Goal: Task Accomplishment & Management: Complete application form

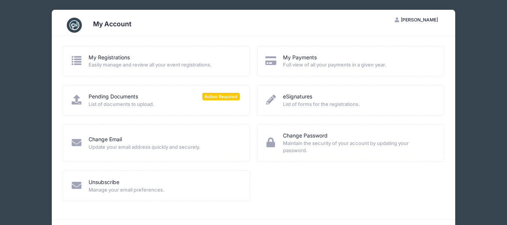
scroll to position [24, 0]
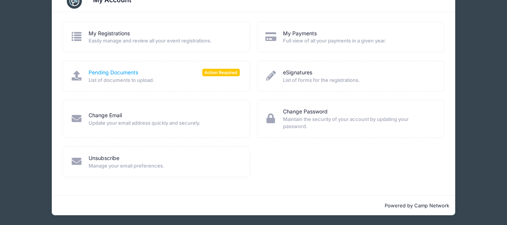
click at [134, 75] on link "Pending Documents" at bounding box center [112, 73] width 49 height 8
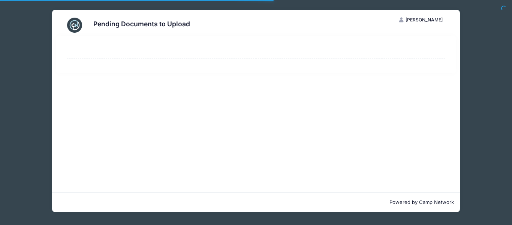
select select "50"
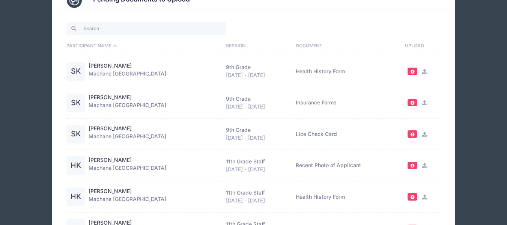
scroll to position [37, 0]
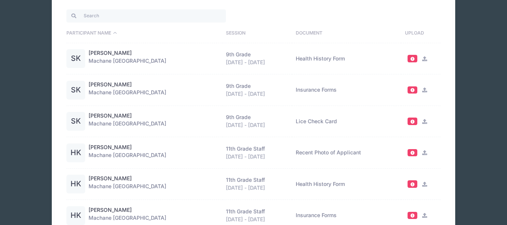
click at [422, 119] on icon at bounding box center [424, 121] width 6 height 5
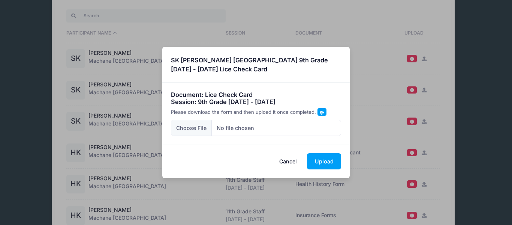
click at [369, 90] on div "× SK [PERSON_NAME] [GEOGRAPHIC_DATA] 9th Grade [DATE] - [DATE] Lice Check Card …" at bounding box center [256, 112] width 512 height 225
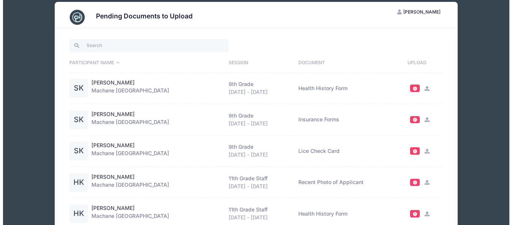
scroll to position [0, 0]
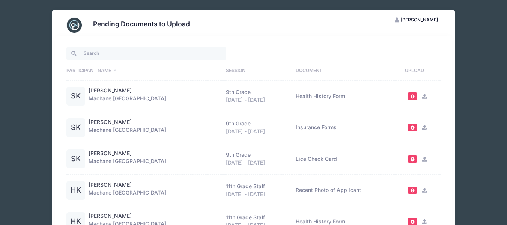
click at [133, 43] on div "Participant Name Session Document Upload SK Shana Krohn Machane Racket Lake 9th…" at bounding box center [253, 184] width 396 height 297
click at [133, 52] on input "search" at bounding box center [145, 53] width 159 height 13
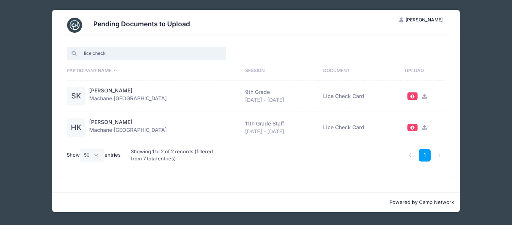
type input "lice check"
click at [423, 95] on icon at bounding box center [424, 96] width 6 height 5
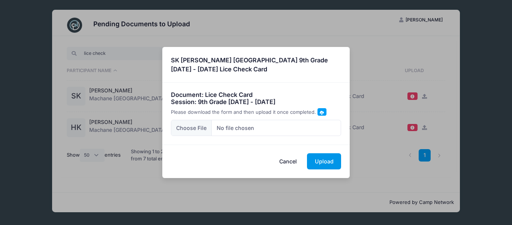
click at [321, 161] on button "Upload" at bounding box center [324, 161] width 34 height 16
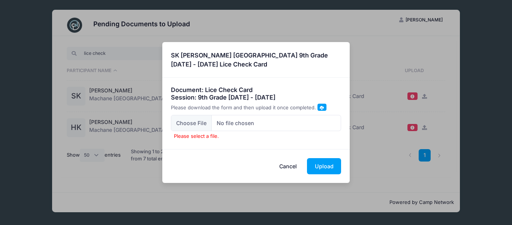
click at [394, 92] on div "× SK [PERSON_NAME] [GEOGRAPHIC_DATA] 9th Grade [DATE] - [DATE] Lice Check Card …" at bounding box center [256, 112] width 512 height 225
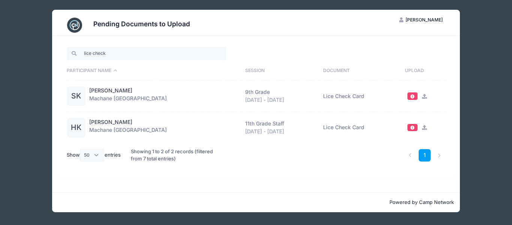
click at [423, 95] on icon at bounding box center [424, 96] width 6 height 5
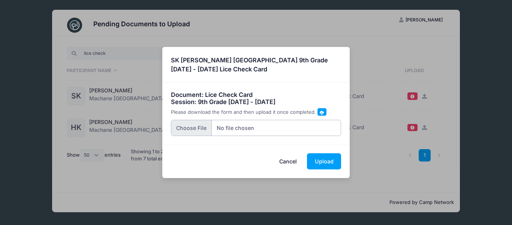
click at [193, 126] on input "file" at bounding box center [256, 128] width 171 height 16
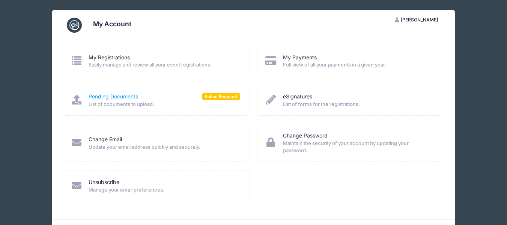
click at [127, 97] on link "Pending Documents" at bounding box center [112, 97] width 49 height 8
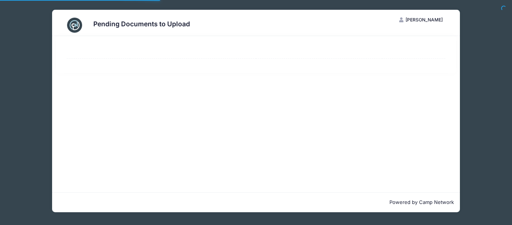
select select "50"
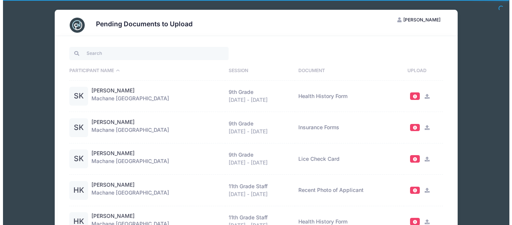
scroll to position [37, 0]
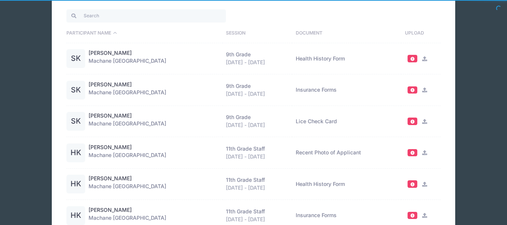
click at [421, 89] on icon at bounding box center [424, 89] width 6 height 5
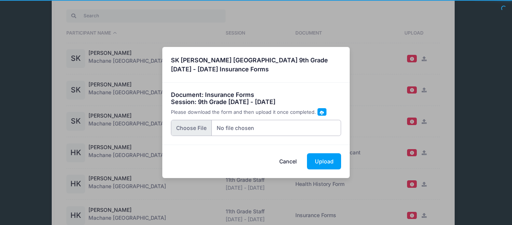
click at [202, 127] on input "file" at bounding box center [256, 128] width 171 height 16
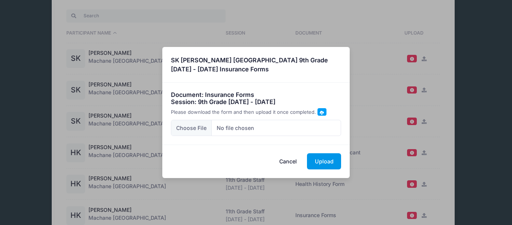
click at [323, 163] on button "Upload" at bounding box center [324, 161] width 34 height 16
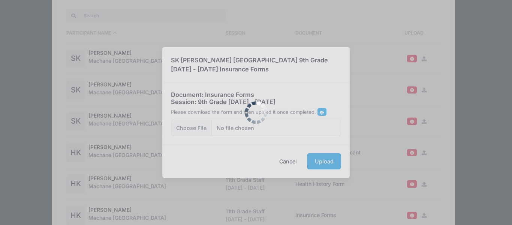
scroll to position [0, 0]
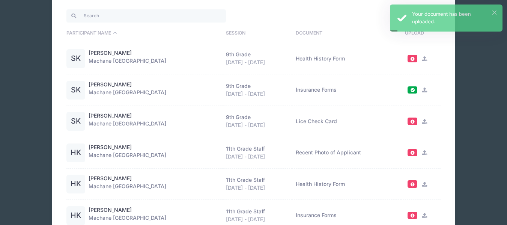
click at [422, 119] on icon at bounding box center [424, 121] width 6 height 5
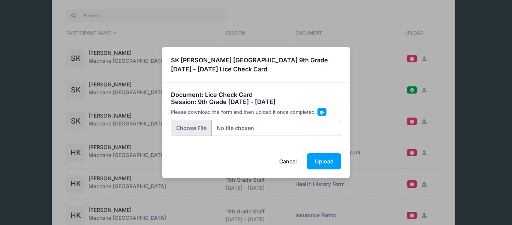
click at [185, 127] on input "file" at bounding box center [256, 128] width 171 height 16
click at [325, 163] on button "Upload" at bounding box center [324, 161] width 34 height 16
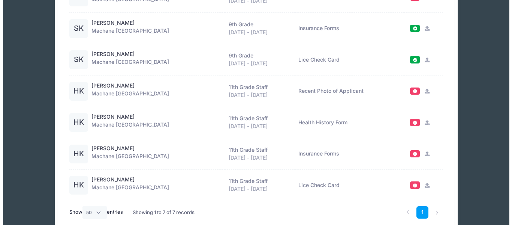
scroll to position [112, 0]
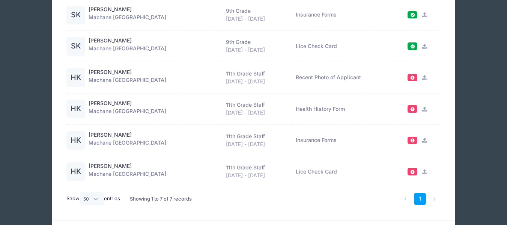
click at [424, 140] on icon at bounding box center [424, 140] width 6 height 5
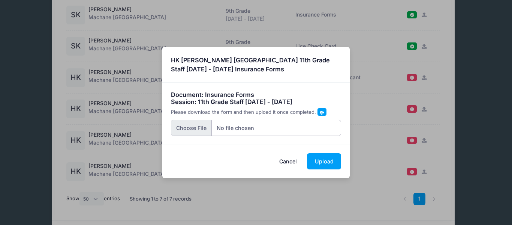
click at [187, 127] on input "file" at bounding box center [256, 128] width 171 height 16
click at [322, 162] on button "Upload" at bounding box center [324, 161] width 34 height 16
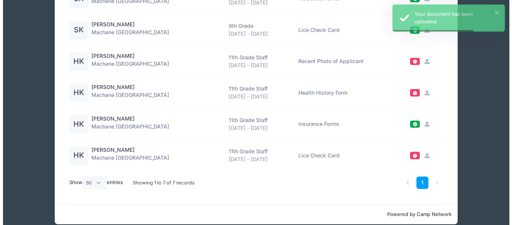
scroll to position [138, 0]
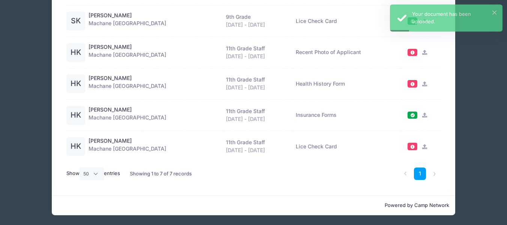
click at [425, 144] on icon at bounding box center [424, 146] width 6 height 5
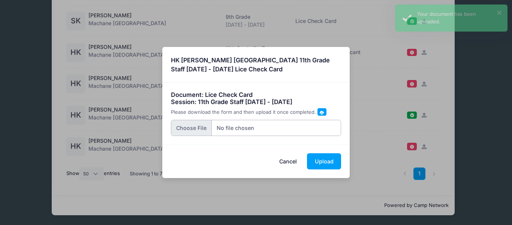
click at [201, 127] on input "file" at bounding box center [256, 128] width 171 height 16
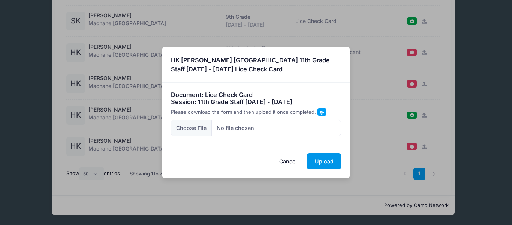
click at [327, 163] on button "Upload" at bounding box center [324, 161] width 34 height 16
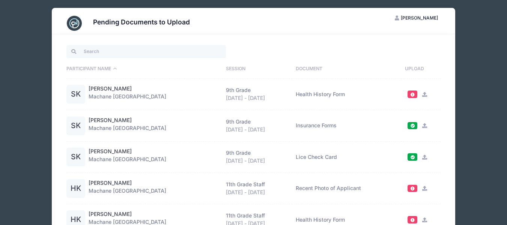
scroll to position [0, 0]
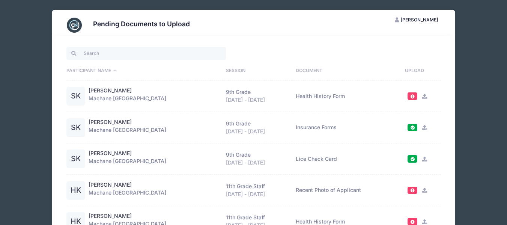
click at [423, 126] on icon at bounding box center [424, 127] width 6 height 5
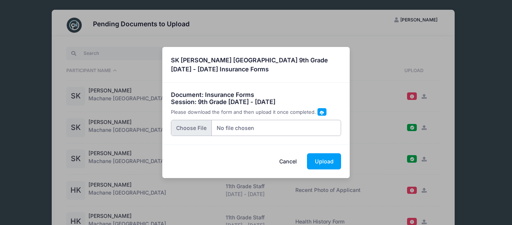
click at [199, 123] on input "file" at bounding box center [256, 128] width 171 height 16
type input "C:\fakepath\Hindy med form1.pdf"
click at [324, 160] on button "Upload" at bounding box center [324, 161] width 34 height 16
